Goal: Connect with others: Connect with others

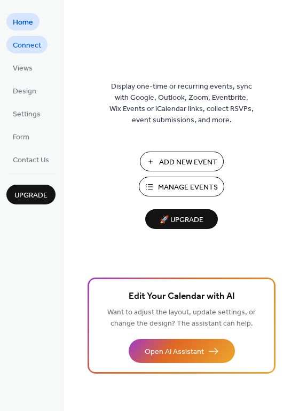
click at [28, 45] on span "Connect" at bounding box center [27, 45] width 28 height 11
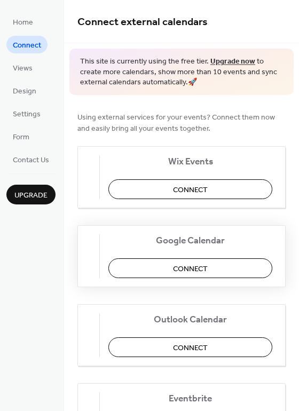
click at [230, 262] on button "Connect" at bounding box center [190, 268] width 164 height 20
click at [167, 257] on div "Google Calendar Connect" at bounding box center [181, 256] width 208 height 62
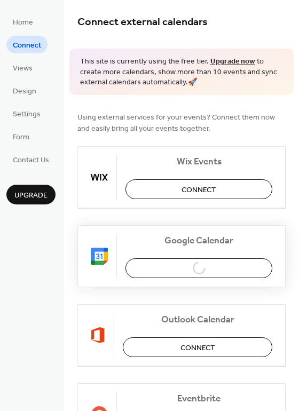
click at [168, 262] on div "Google Calendar Connect" at bounding box center [181, 256] width 208 height 62
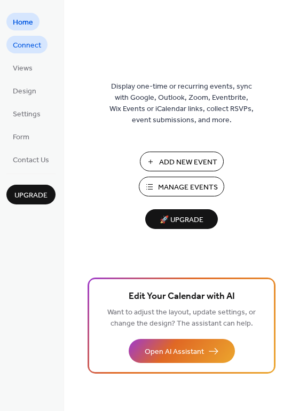
click at [20, 45] on span "Connect" at bounding box center [27, 45] width 28 height 11
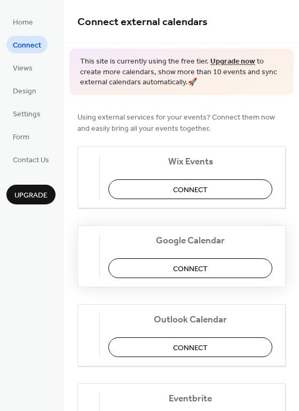
click at [149, 260] on button "Connect" at bounding box center [190, 268] width 164 height 20
click at [198, 270] on div "Google Calendar Connect" at bounding box center [181, 256] width 208 height 62
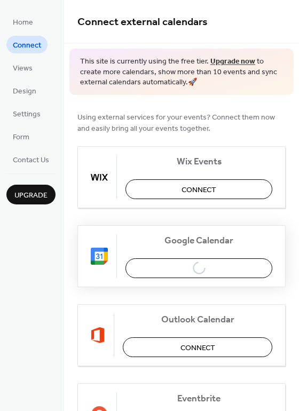
click at [207, 268] on div "Google Calendar Connect" at bounding box center [181, 256] width 208 height 62
